Goal: Entertainment & Leisure: Consume media (video, audio)

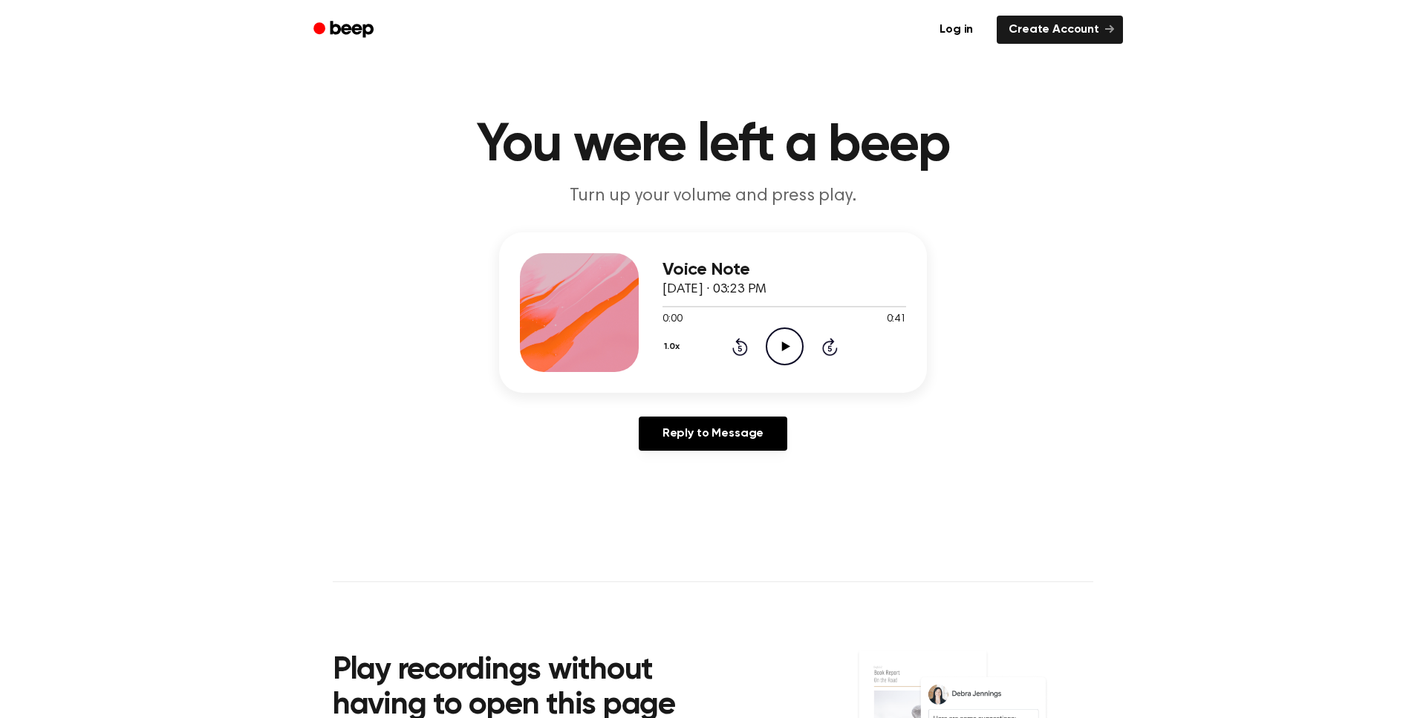
click at [787, 359] on icon "Play Audio" at bounding box center [785, 347] width 38 height 38
click at [779, 343] on icon "Pause Audio" at bounding box center [785, 347] width 38 height 38
click at [781, 353] on icon "Play Audio" at bounding box center [785, 347] width 38 height 38
click at [791, 349] on icon "Pause Audio" at bounding box center [785, 347] width 38 height 38
click at [675, 312] on span "0:24" at bounding box center [672, 320] width 19 height 16
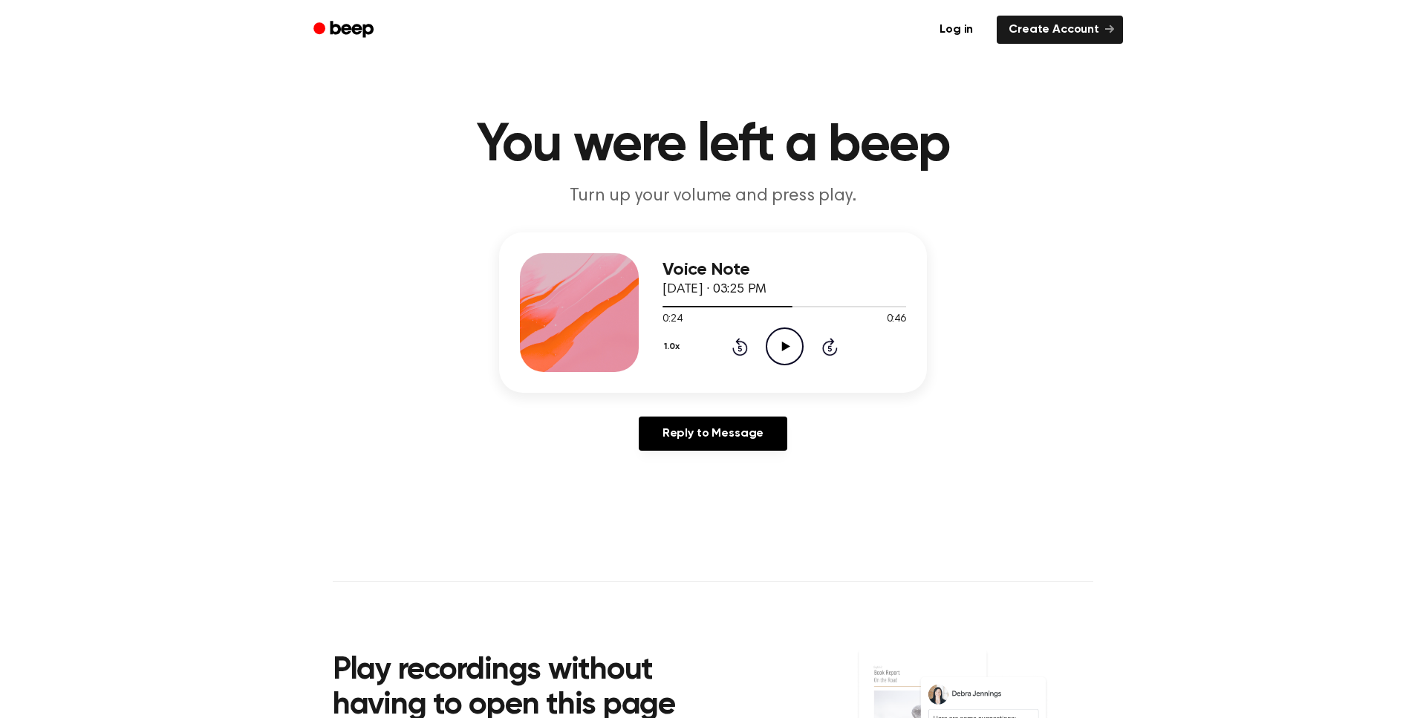
drag, startPoint x: 675, startPoint y: 308, endPoint x: 662, endPoint y: 308, distance: 12.6
click at [661, 308] on div "Voice Note [DATE] · 03:25 PM 0:24 0:46 Your browser does not support the [objec…" at bounding box center [713, 313] width 428 height 160
click at [665, 308] on div at bounding box center [785, 306] width 244 height 12
click at [782, 345] on icon "Play Audio" at bounding box center [785, 347] width 38 height 38
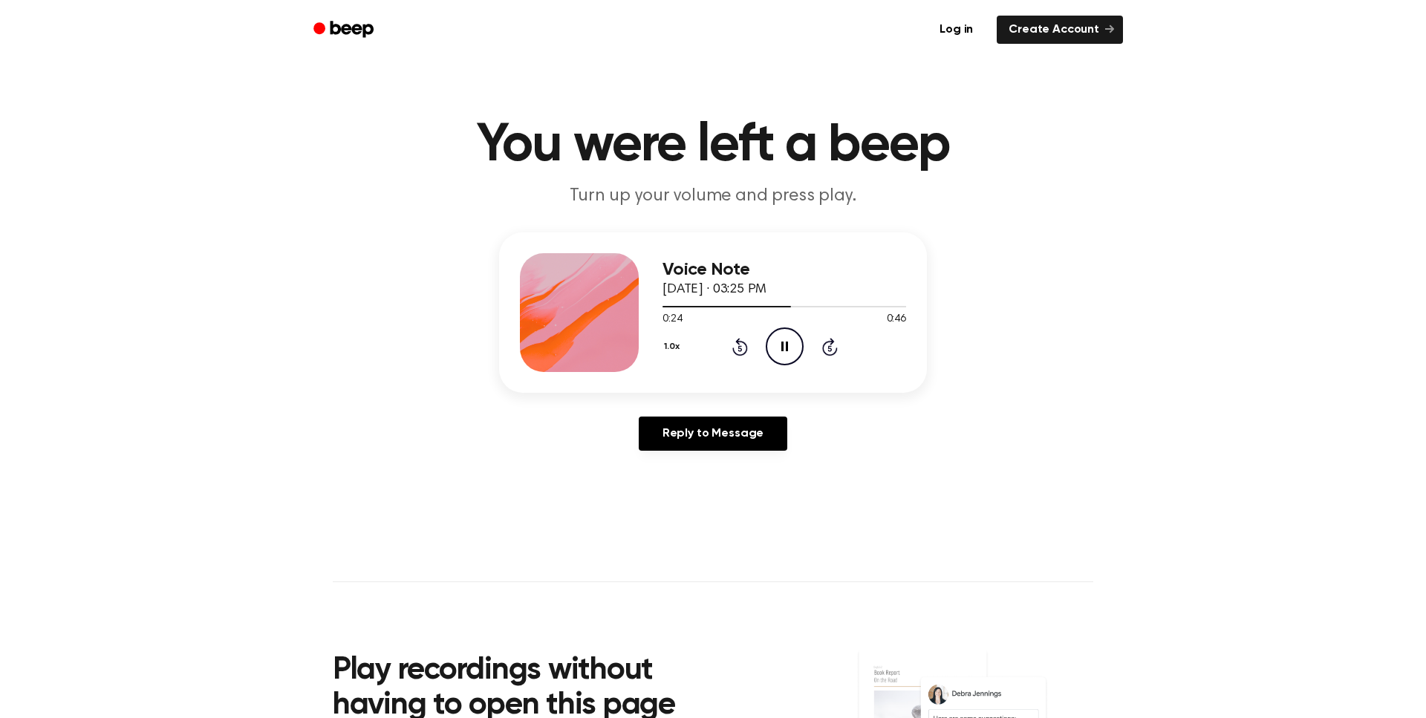
click at [791, 353] on icon "Pause Audio" at bounding box center [785, 347] width 38 height 38
